Goal: Information Seeking & Learning: Find specific fact

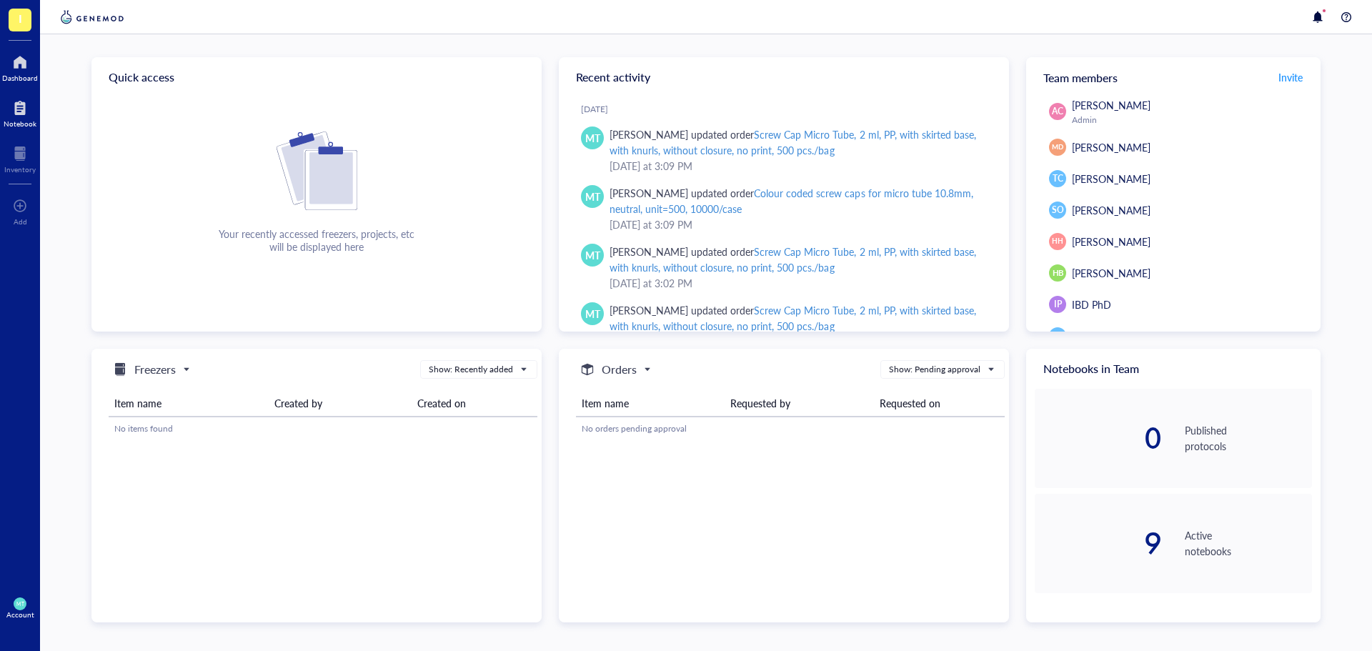
click at [23, 113] on div at bounding box center [20, 107] width 33 height 23
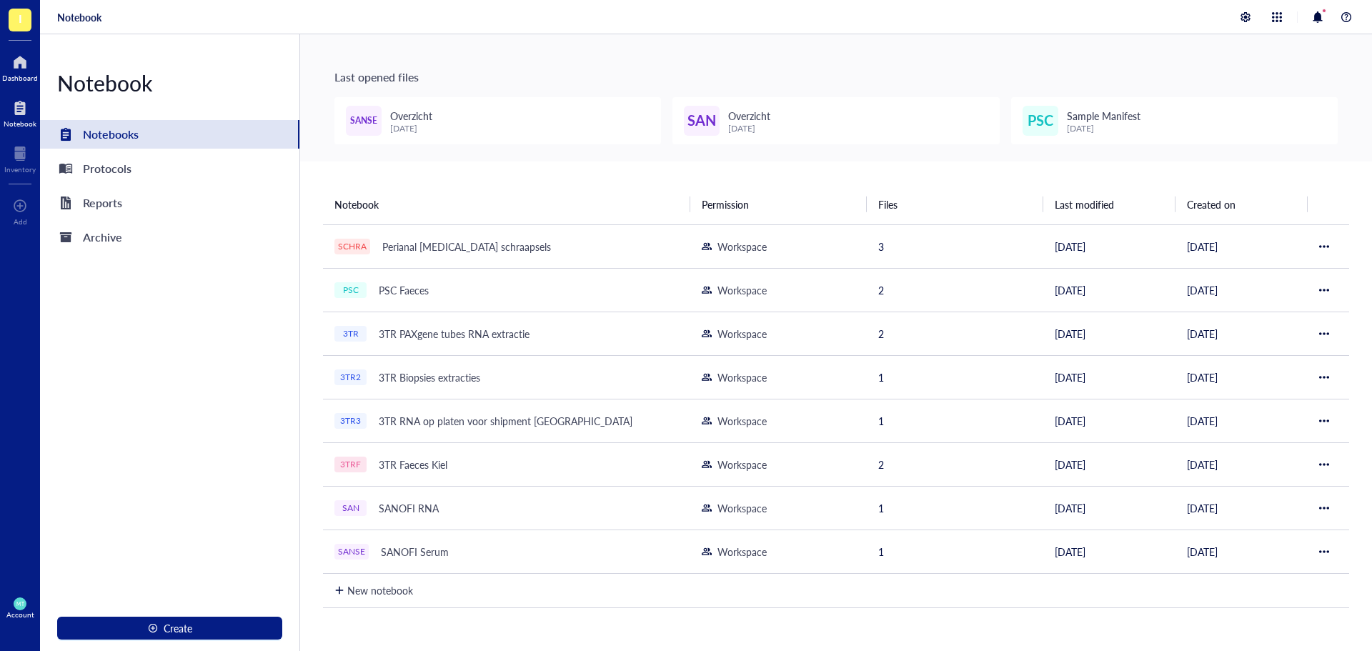
click at [18, 66] on div at bounding box center [20, 62] width 36 height 23
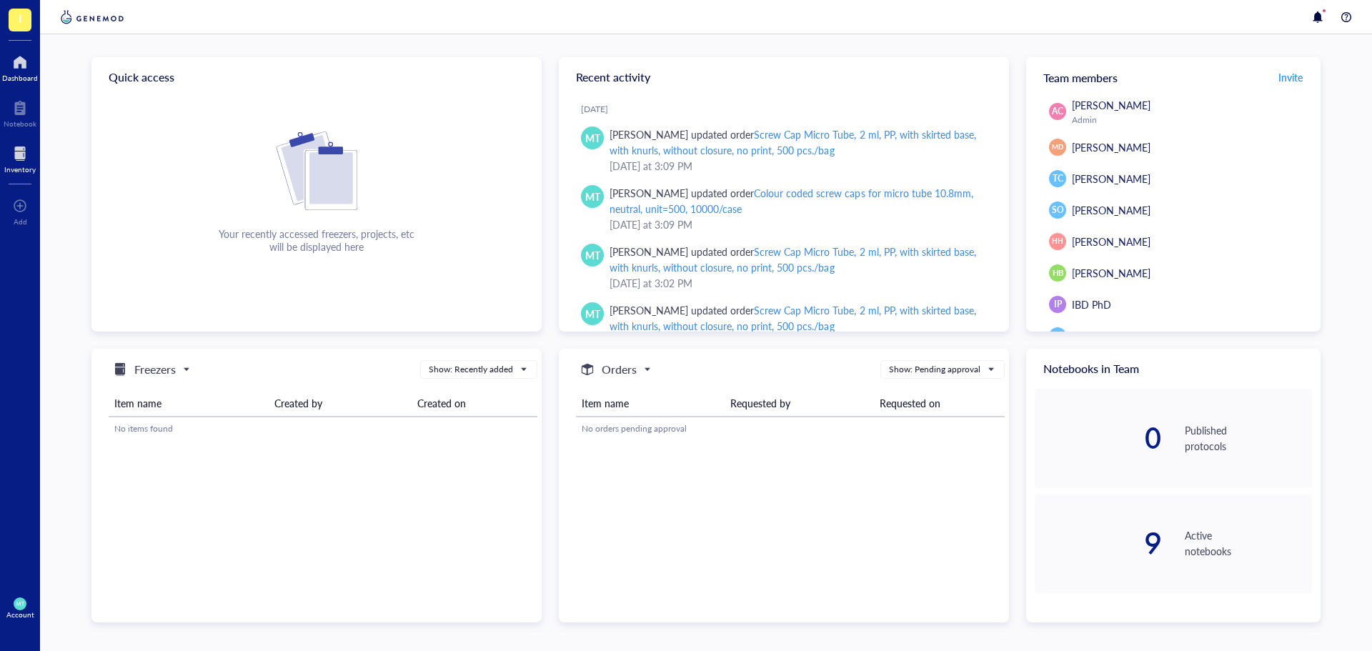
click at [16, 157] on div at bounding box center [19, 153] width 31 height 23
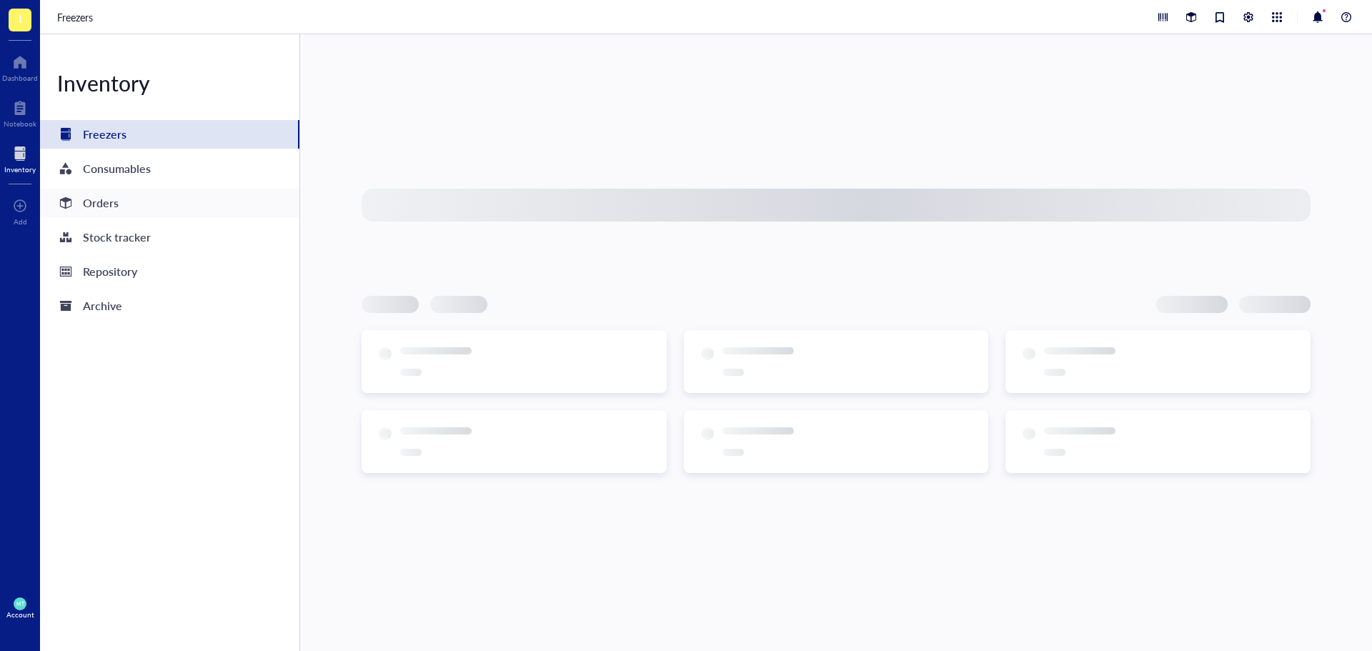
click at [136, 209] on div "Orders" at bounding box center [169, 203] width 259 height 29
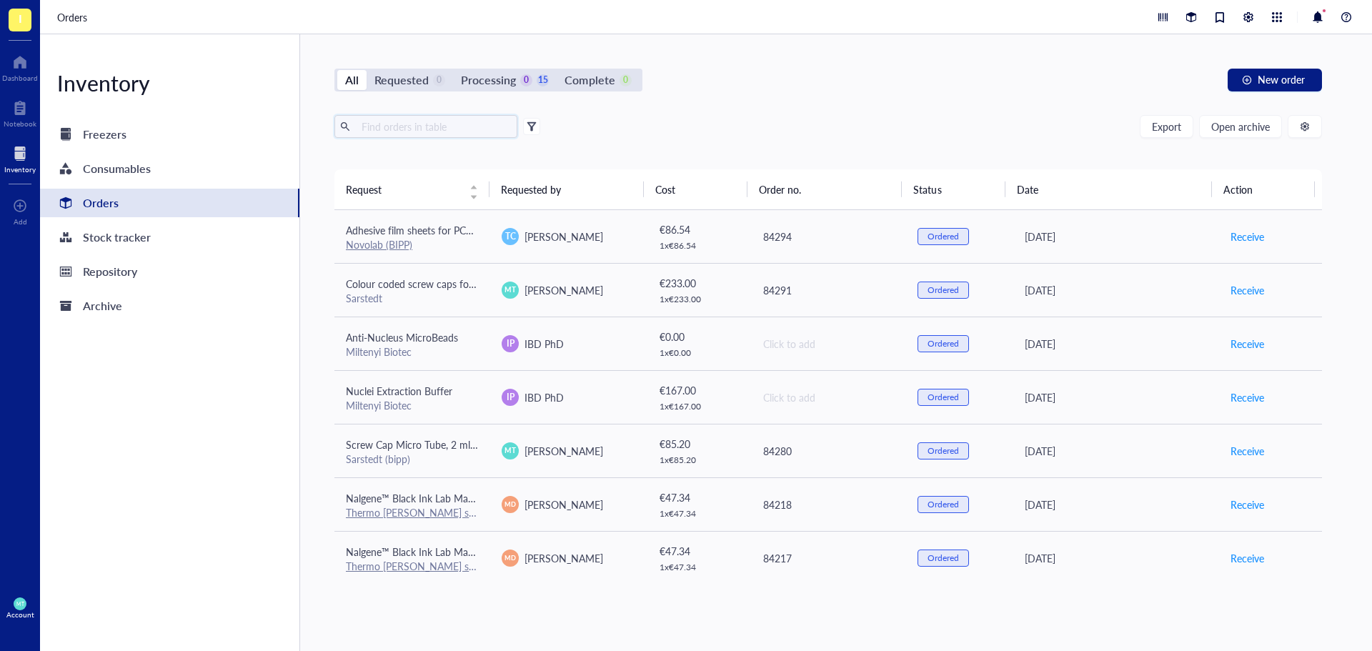
click at [389, 130] on input "text" at bounding box center [434, 126] width 156 height 21
click at [1256, 119] on button "Open archive" at bounding box center [1240, 126] width 83 height 23
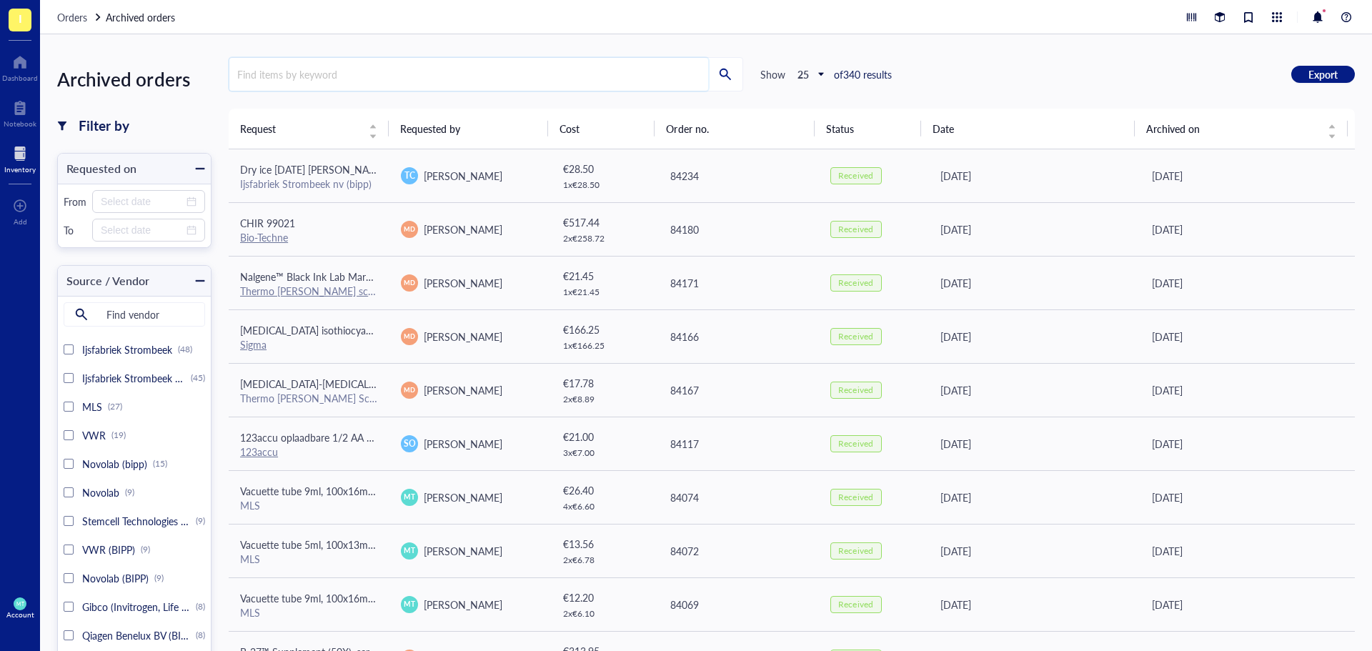
click at [321, 67] on input "search" at bounding box center [468, 74] width 479 height 33
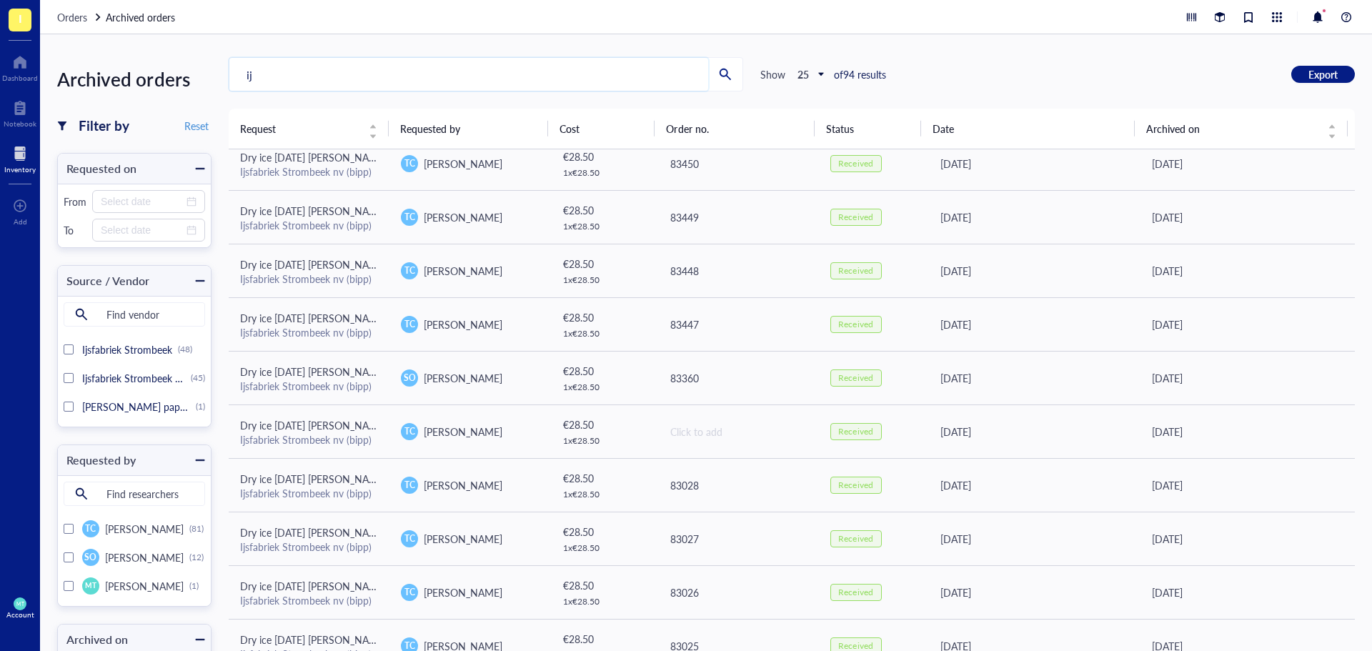
type input "i"
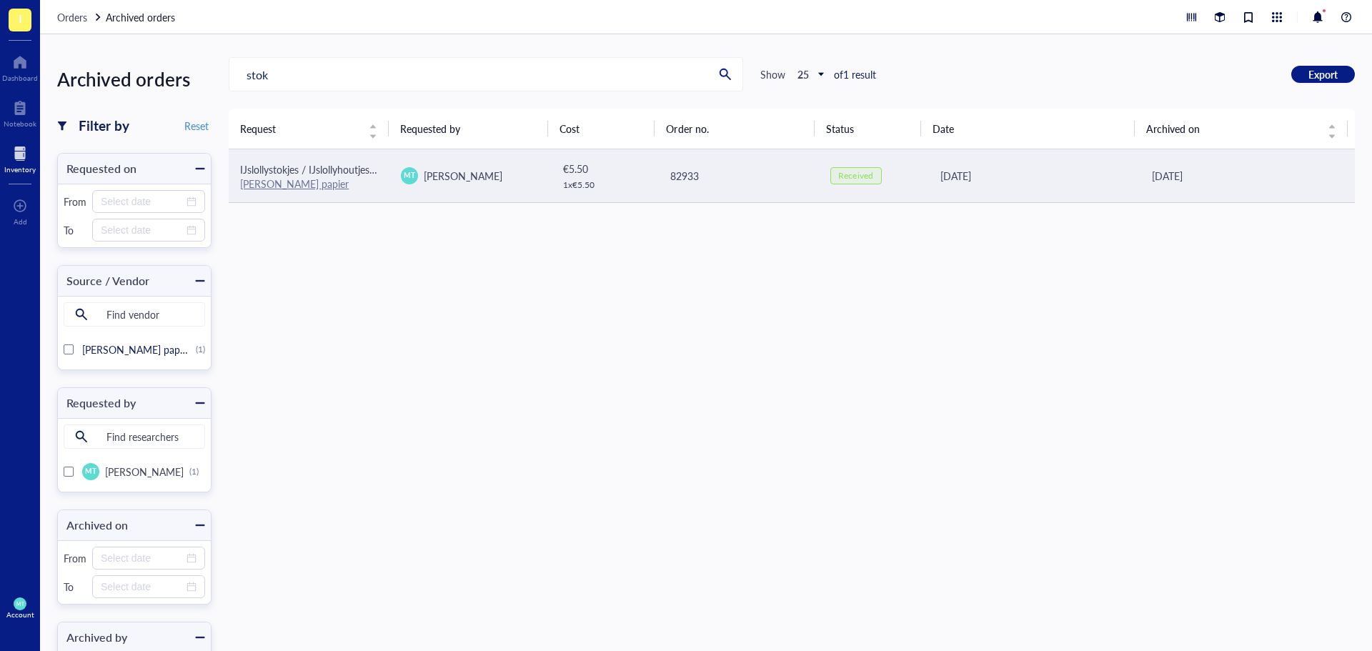
click at [431, 181] on span "[PERSON_NAME]" at bounding box center [463, 176] width 79 height 14
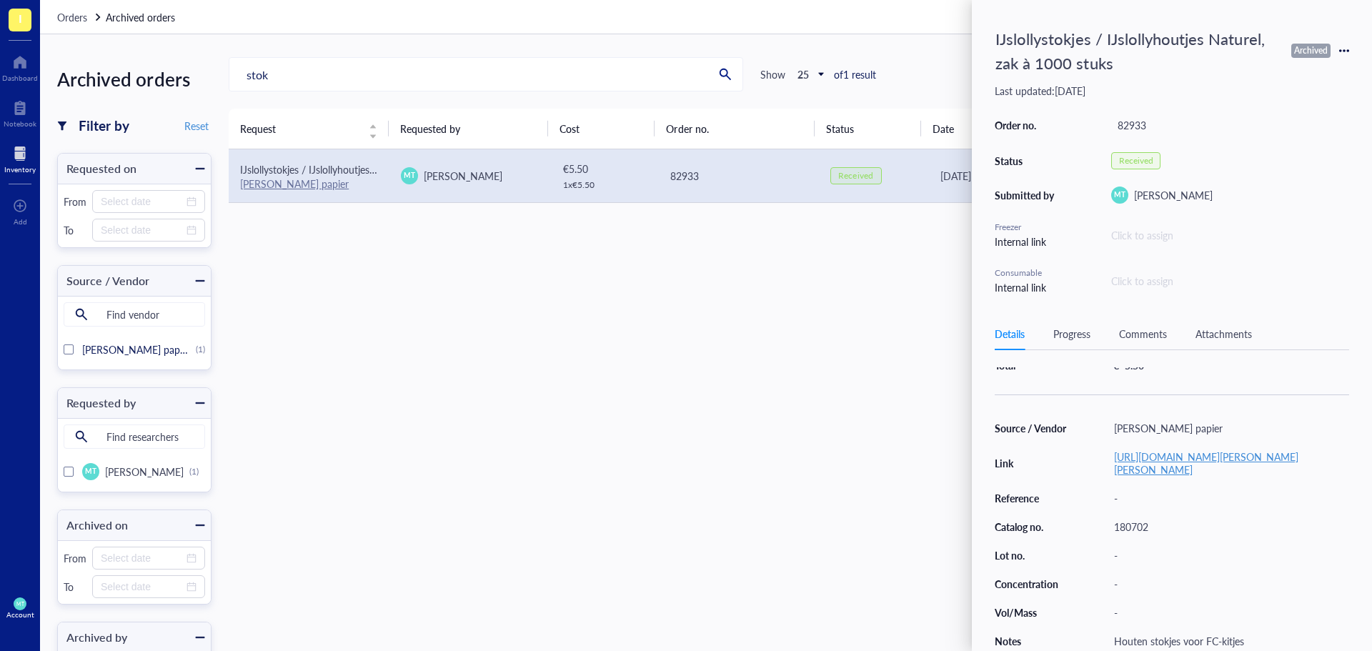
scroll to position [129, 0]
drag, startPoint x: 1148, startPoint y: 522, endPoint x: 1105, endPoint y: 522, distance: 43.6
click at [1105, 522] on div "Source / Vendor [PERSON_NAME] papier Link [URL][DOMAIN_NAME][PERSON_NAME][PERSO…" at bounding box center [1171, 534] width 354 height 233
copy div "180702"
drag, startPoint x: 324, startPoint y: 79, endPoint x: 108, endPoint y: 81, distance: 216.5
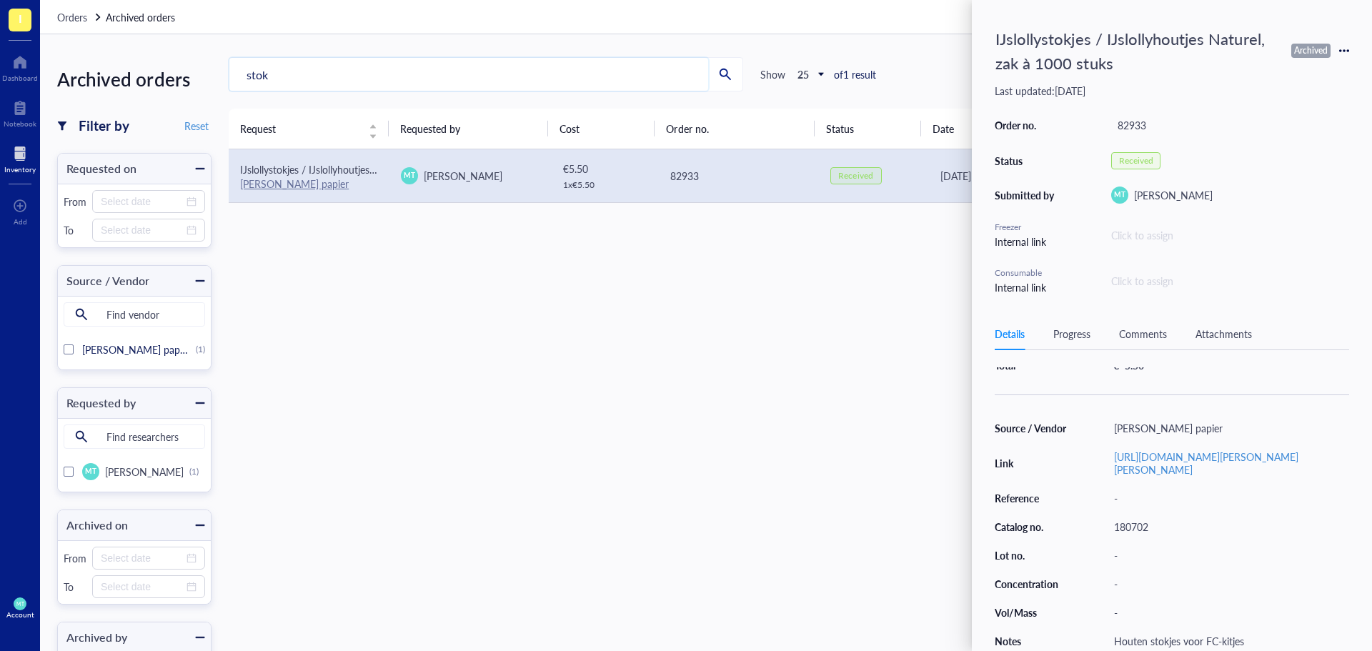
click at [108, 81] on div "Archived orders Filter by Reset Requested on From To Source / Vendor Find vendo…" at bounding box center [706, 342] width 1332 height 617
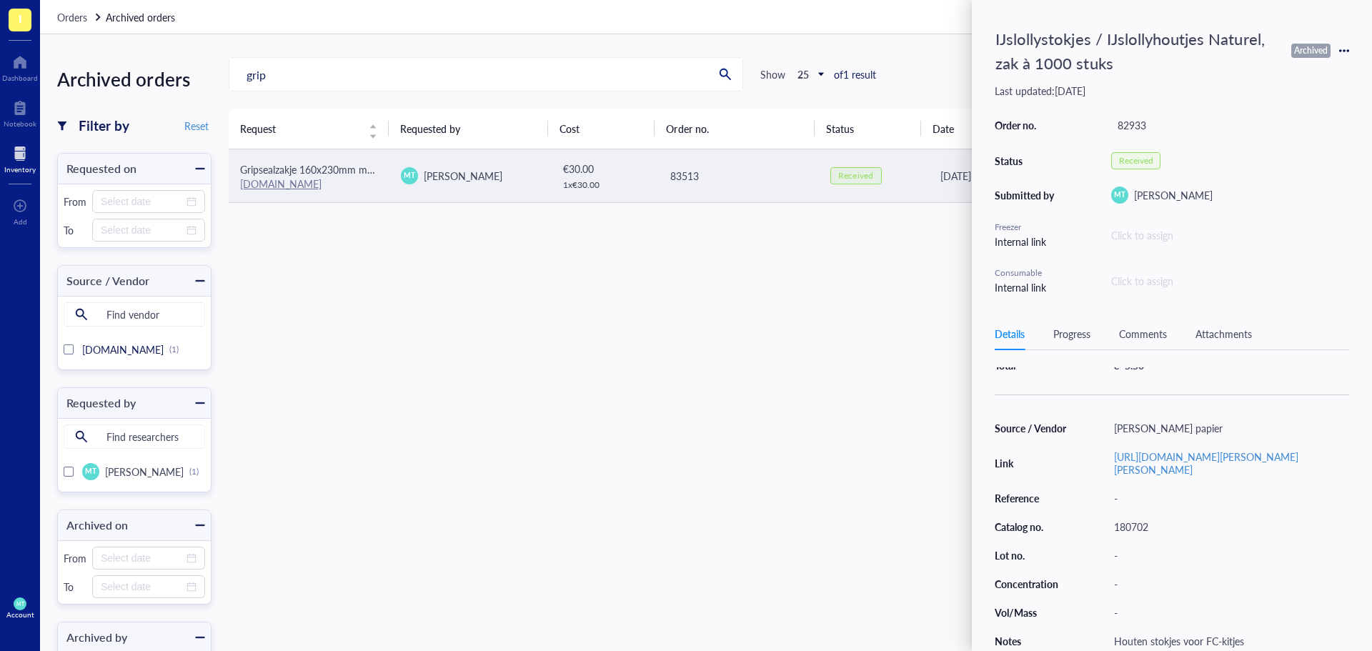
click at [317, 166] on span "Gripsealzakje 160x230mm met schrijfvlak 1000 Stuks" at bounding box center [358, 169] width 236 height 14
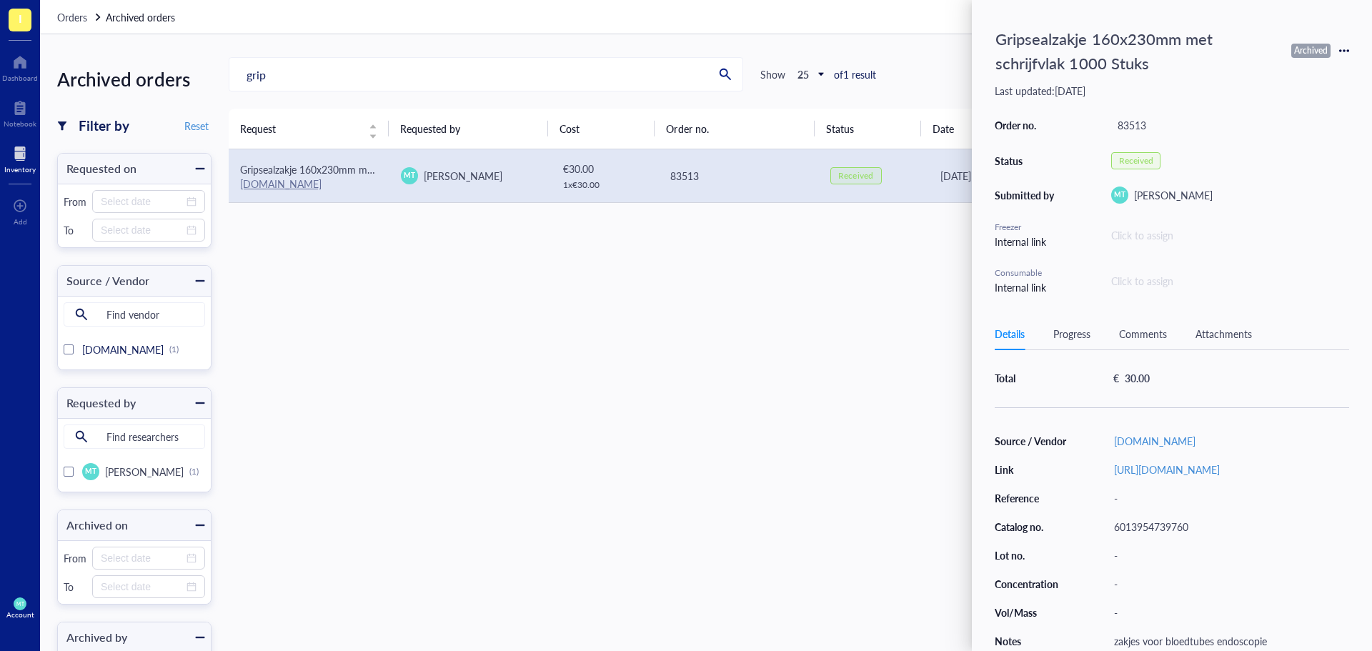
click at [379, 171] on td "Gripsealzakje 160x230mm met schrijfvlak 1000 Stuks [DOMAIN_NAME]" at bounding box center [309, 176] width 161 height 54
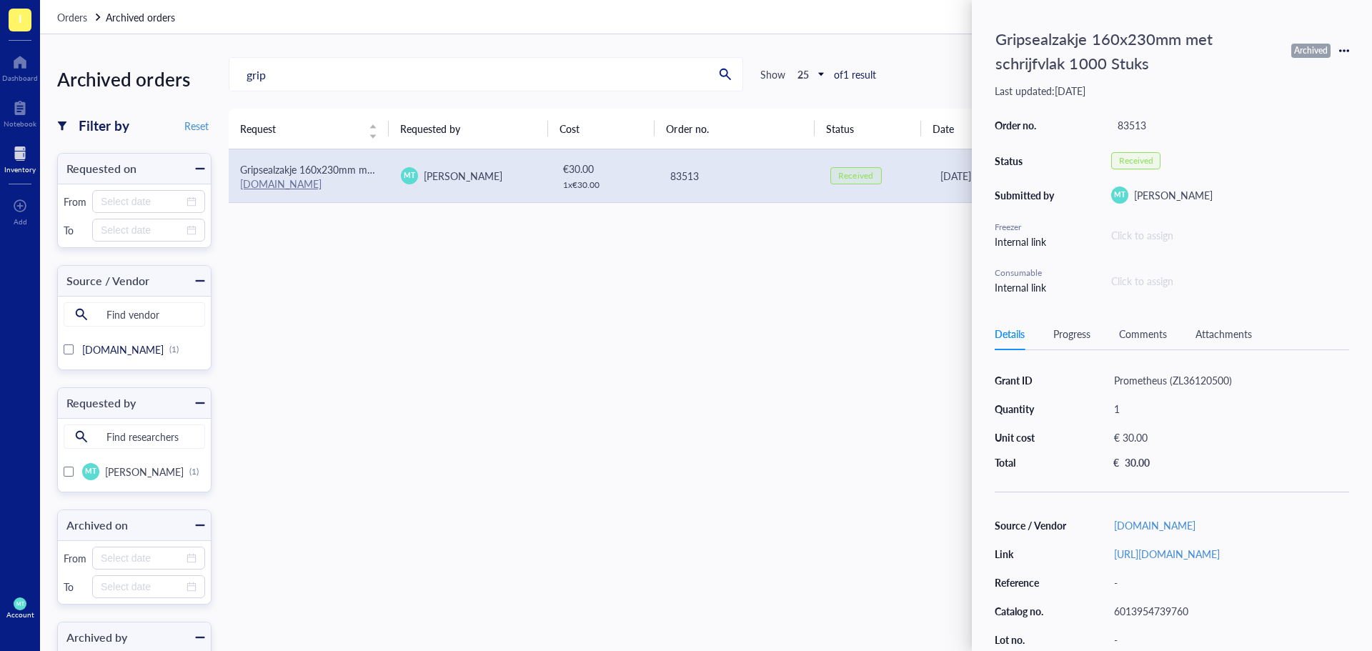
scroll to position [129, 0]
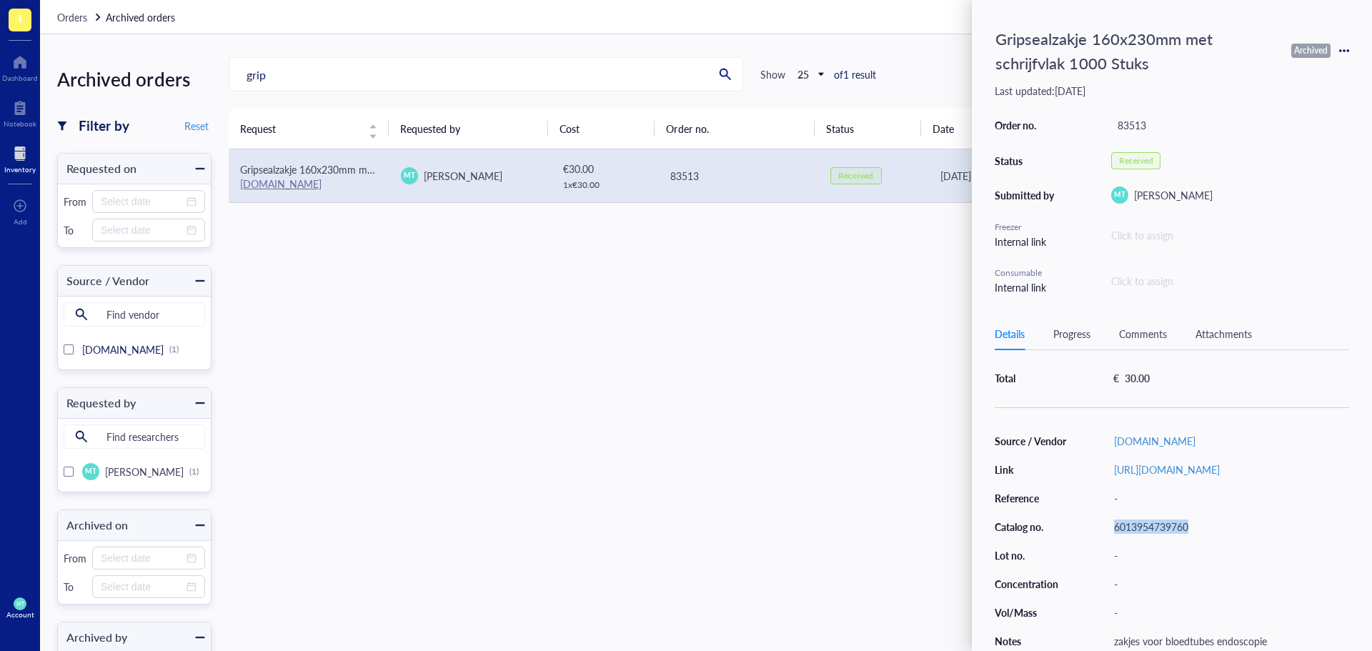
drag, startPoint x: 1204, startPoint y: 525, endPoint x: 1095, endPoint y: 514, distance: 109.9
click at [1095, 514] on div "Source / Vendor [DOMAIN_NAME] Link [URL][DOMAIN_NAME] Reference - Catalog no. 6…" at bounding box center [1171, 541] width 354 height 220
copy div "6013954739760"
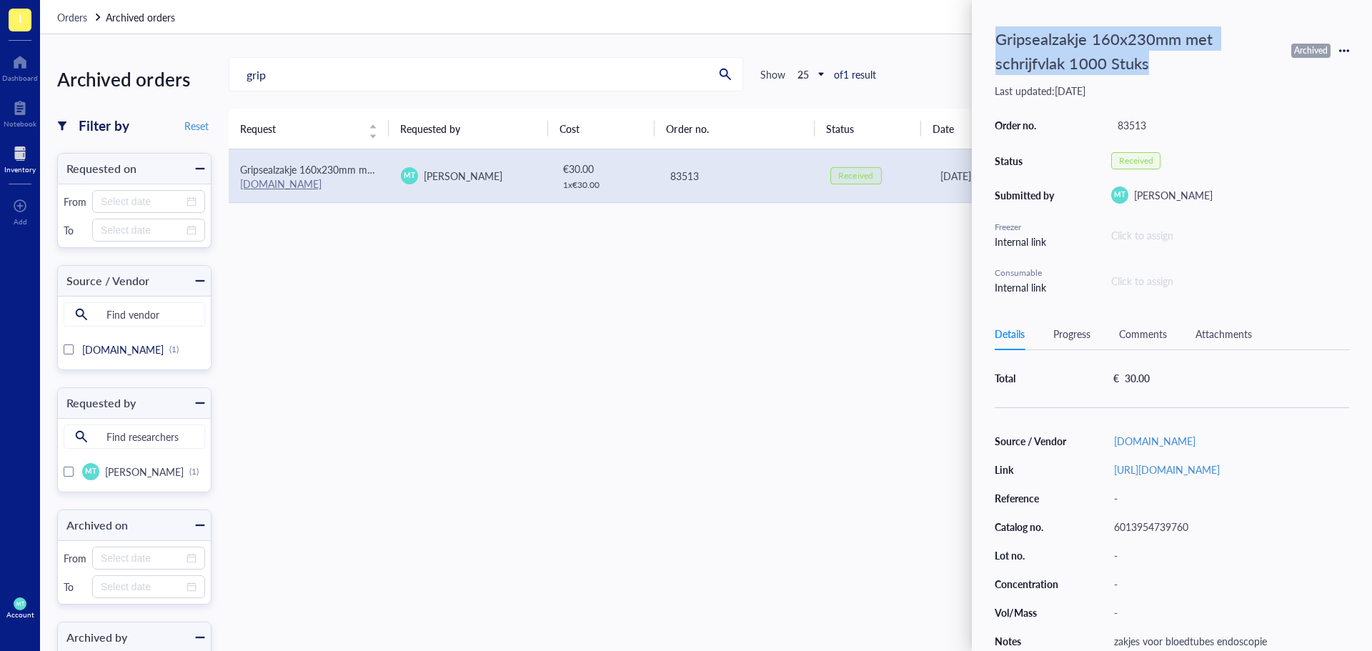
drag, startPoint x: 1145, startPoint y: 67, endPoint x: 982, endPoint y: 36, distance: 165.8
click at [982, 36] on div "Gripsealzakje 160x230mm met schrijfvlak 1000 Stuks Archived Last updated: [DATE…" at bounding box center [1172, 325] width 400 height 651
copy div "Gripsealzakje 160x230mm met schrijfvlak 1000 Stuks"
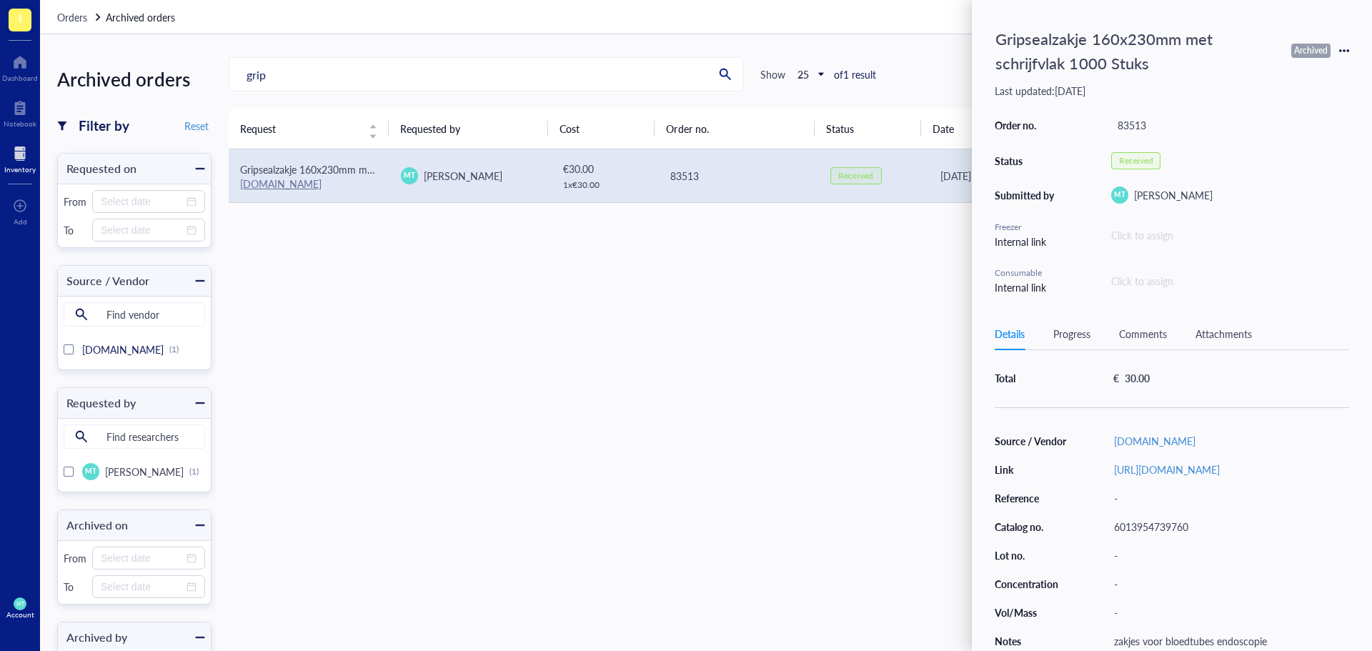
click at [1272, 200] on div "MT [PERSON_NAME]" at bounding box center [1230, 194] width 238 height 17
click at [520, 341] on div "Request Requested by Cost Order no. Status Date Archived on Gripsealzakje 160x2…" at bounding box center [792, 391] width 1126 height 564
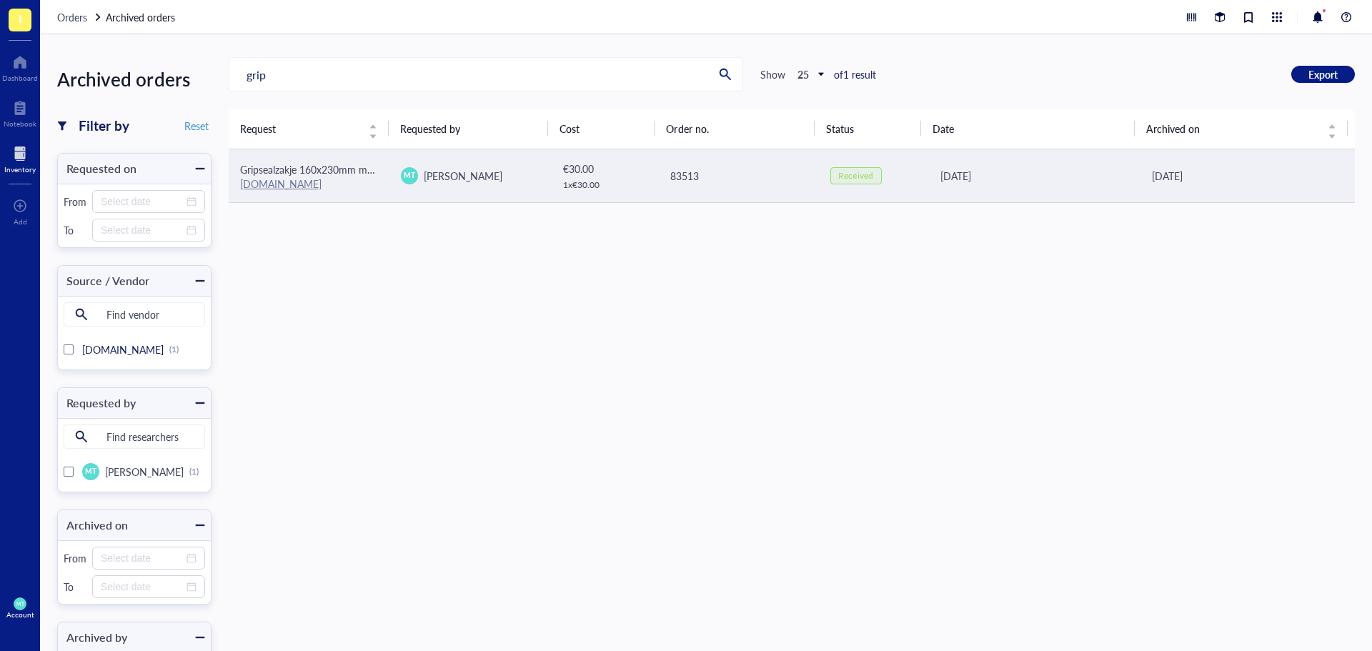
click at [338, 174] on span "Gripsealzakje 160x230mm met schrijfvlak 1000 Stuks" at bounding box center [358, 169] width 236 height 14
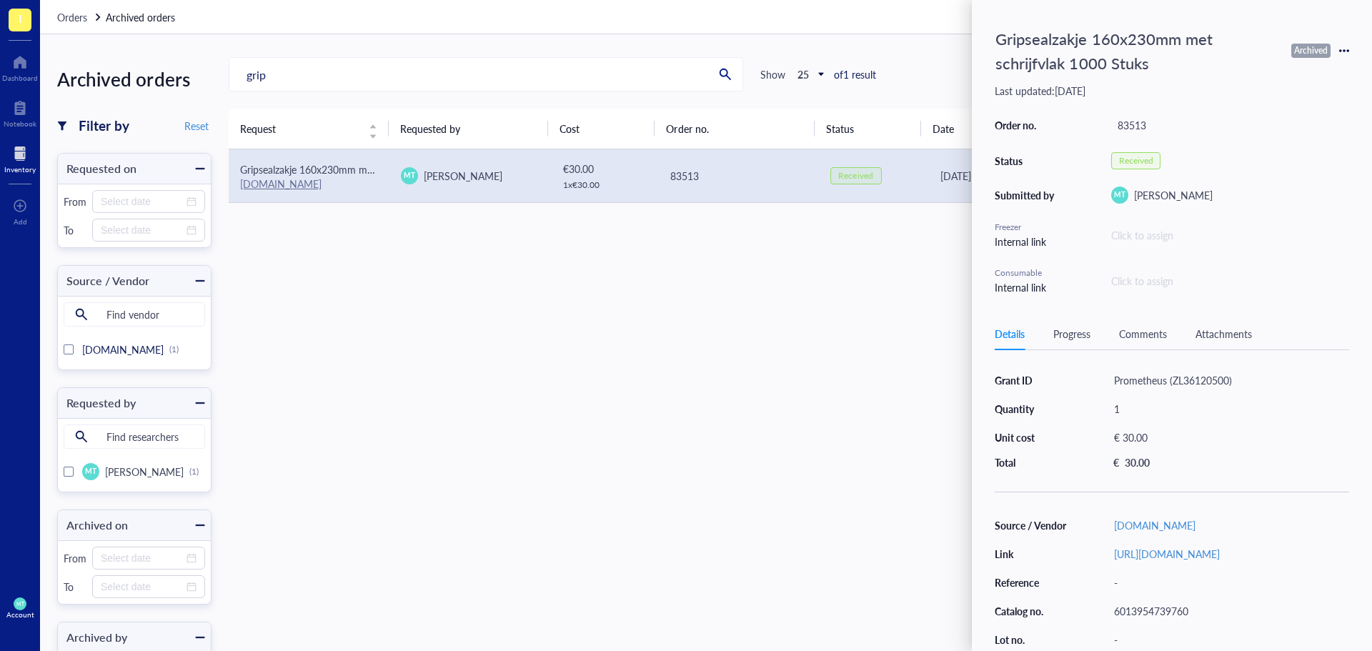
drag, startPoint x: 1208, startPoint y: 524, endPoint x: 1092, endPoint y: 523, distance: 115.7
click at [1092, 523] on div "Source / Vendor [DOMAIN_NAME] Link [URL][DOMAIN_NAME] Reference - Catalog no. 6…" at bounding box center [1171, 625] width 354 height 220
copy link "[DOMAIN_NAME]"
drag, startPoint x: 251, startPoint y: 74, endPoint x: 233, endPoint y: 74, distance: 18.6
click at [233, 74] on input "grip" at bounding box center [468, 74] width 479 height 33
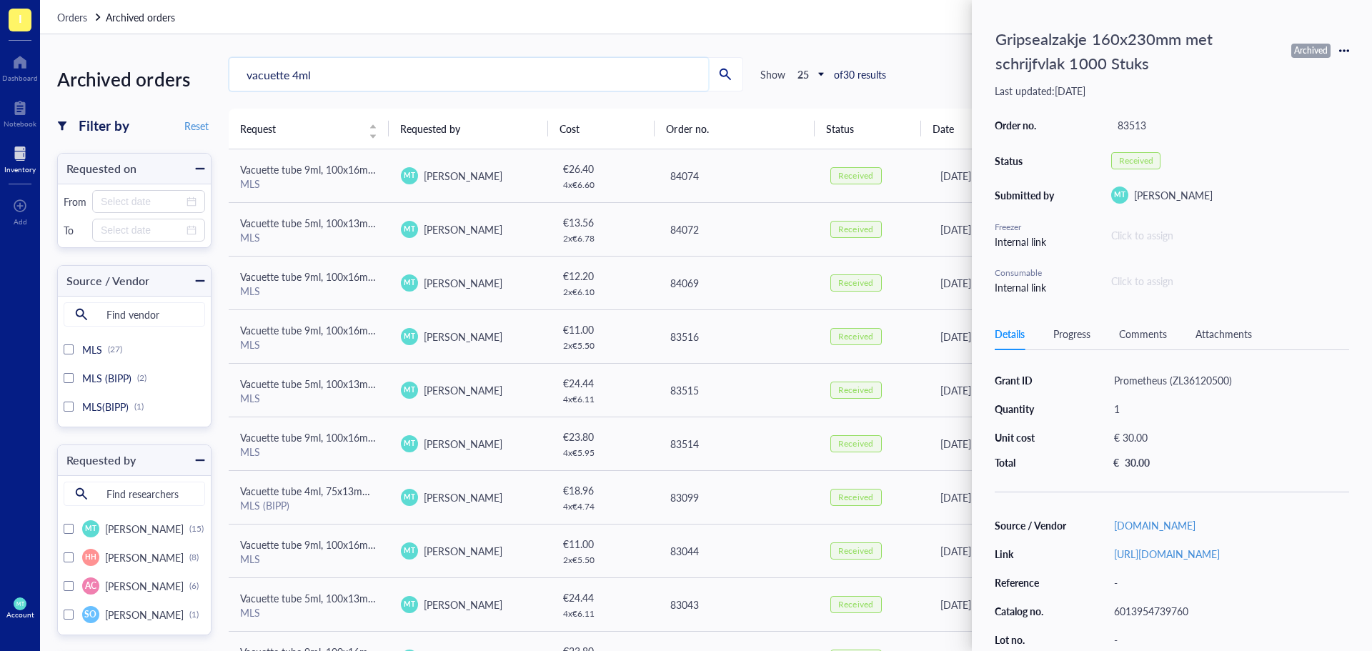
type input "vacuette 4ml"
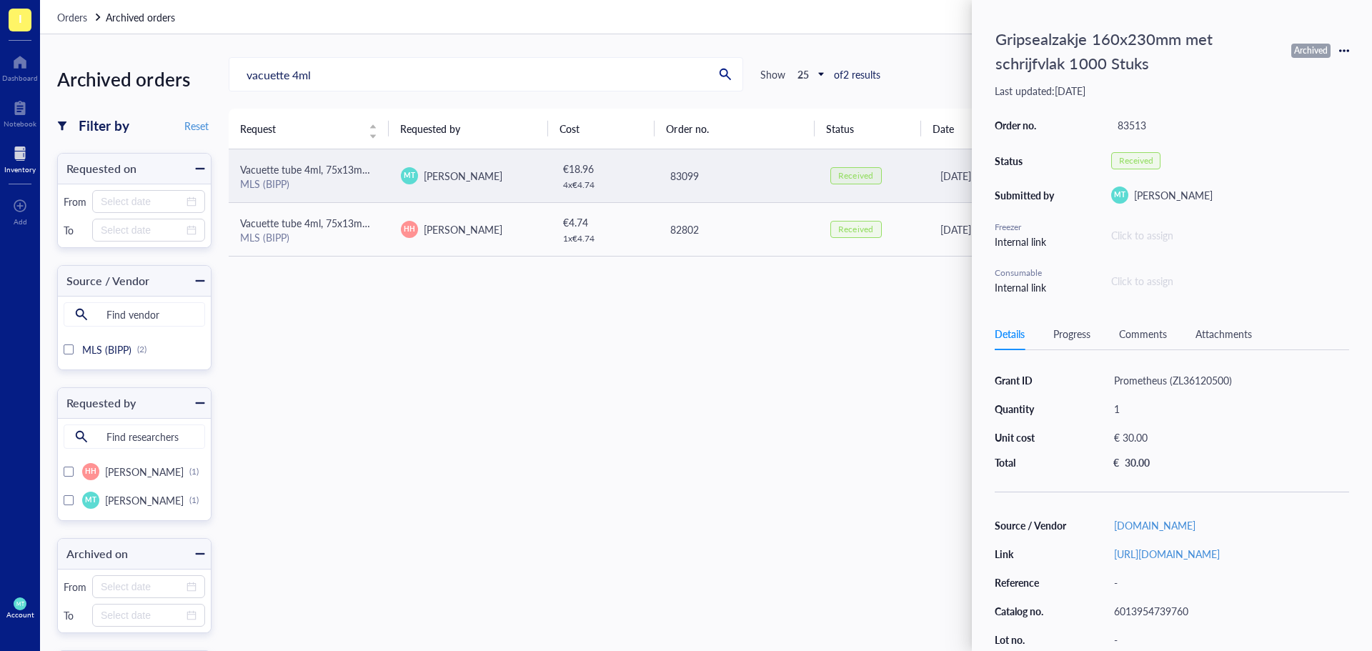
click at [296, 175] on span "Vacuette tube 4ml, 75x13mm, EDTA K2, lavender screw cap with black ring, paper …" at bounding box center [474, 169] width 469 height 14
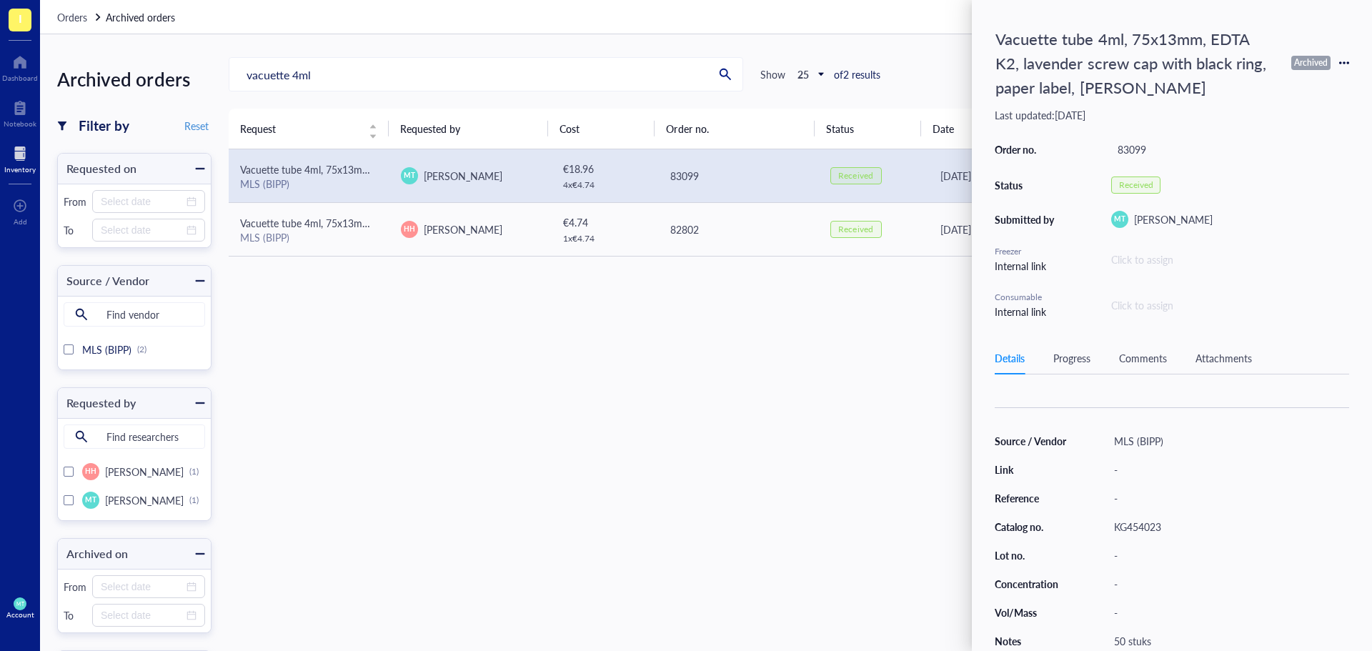
scroll to position [114, 0]
drag, startPoint x: 1166, startPoint y: 520, endPoint x: 1102, endPoint y: 519, distance: 63.6
click at [1102, 519] on div "Source / Vendor MLS (BIPP) Link - Reference - Catalog no. KG454023 Lot no. - Co…" at bounding box center [1171, 541] width 354 height 220
copy div "KG454023"
click at [658, 397] on div "Request Requested by Cost Order no. Status Date Archived on Vacuette tube 4ml, …" at bounding box center [792, 391] width 1126 height 564
